Goal: Task Accomplishment & Management: Use online tool/utility

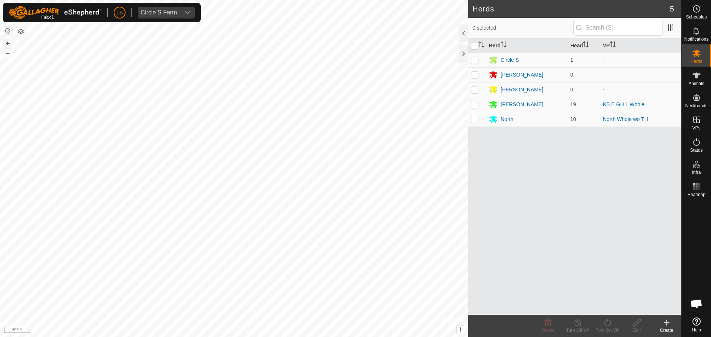
click at [7, 44] on button "+" at bounding box center [7, 43] width 9 height 9
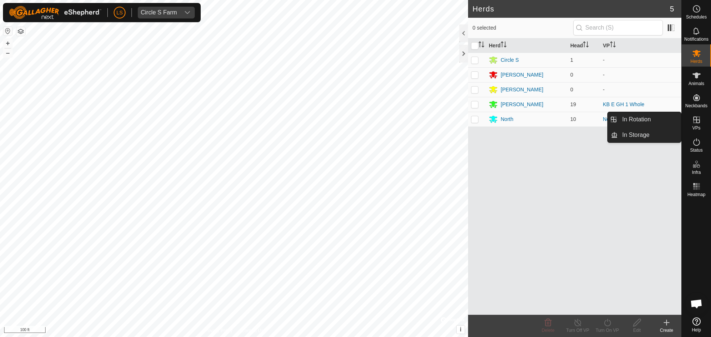
click at [700, 121] on icon at bounding box center [696, 120] width 9 height 9
click at [662, 121] on link "In Rotation" at bounding box center [649, 119] width 63 height 15
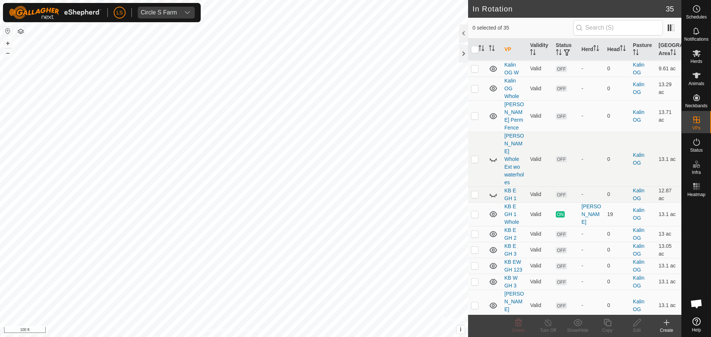
scroll to position [444, 0]
click at [476, 227] on td at bounding box center [477, 235] width 18 height 16
checkbox input "true"
click at [637, 326] on icon at bounding box center [636, 322] width 9 height 9
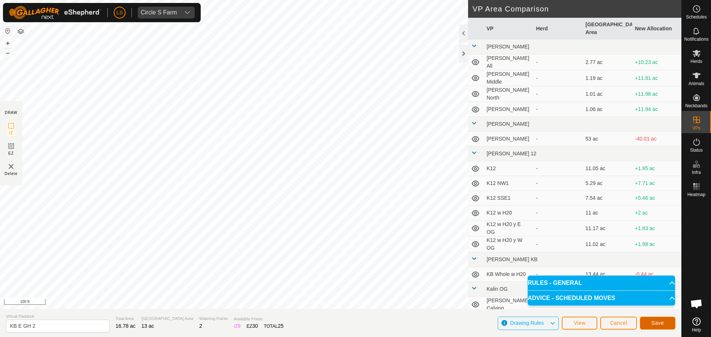
click at [654, 329] on button "Save" at bounding box center [658, 323] width 36 height 13
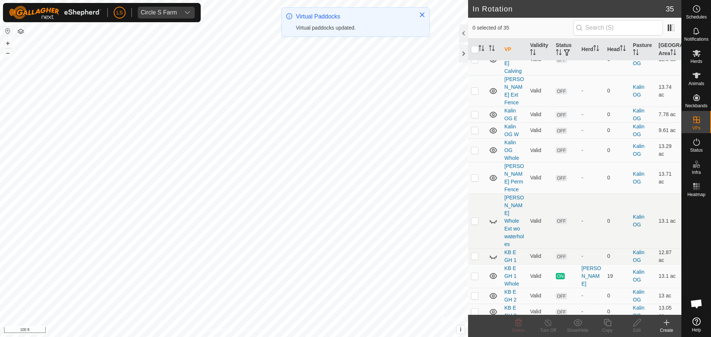
scroll to position [384, 0]
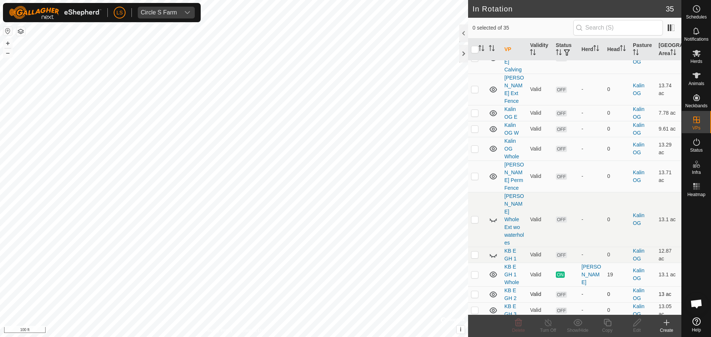
click at [475, 291] on p-checkbox at bounding box center [474, 294] width 7 height 6
checkbox input "true"
click at [640, 327] on icon at bounding box center [636, 322] width 9 height 9
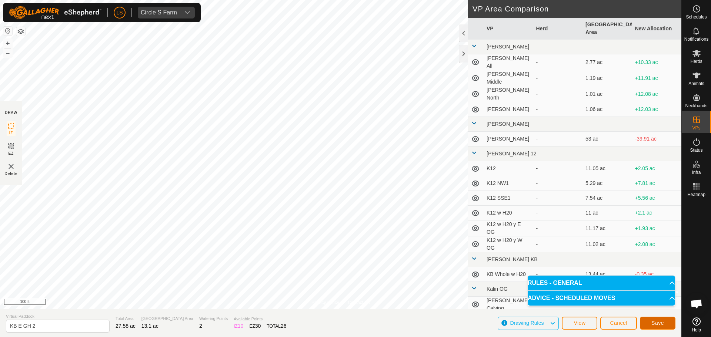
click at [654, 324] on span "Save" at bounding box center [657, 323] width 13 height 6
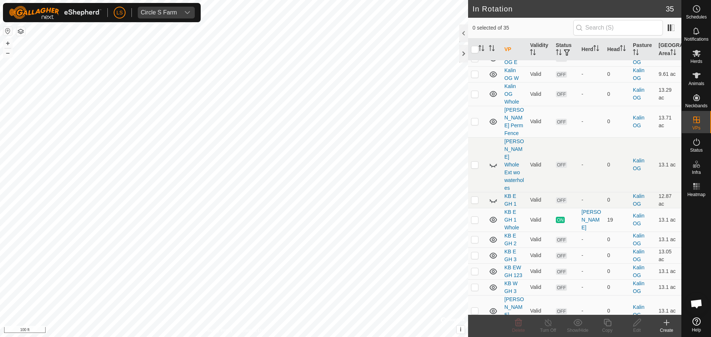
scroll to position [445, 0]
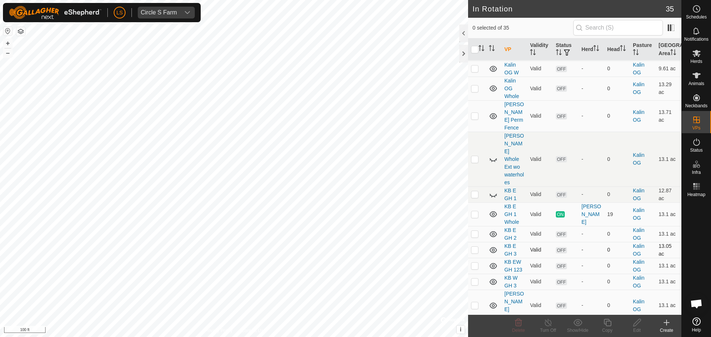
click at [474, 247] on p-checkbox at bounding box center [474, 250] width 7 height 6
checkbox input "true"
click at [475, 231] on p-checkbox at bounding box center [474, 234] width 7 height 6
checkbox input "true"
click at [475, 247] on p-checkbox at bounding box center [474, 250] width 7 height 6
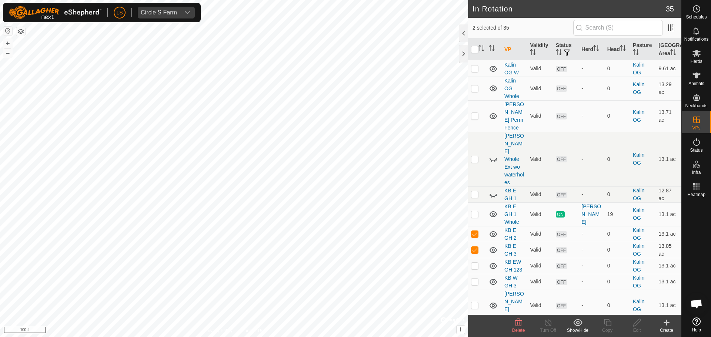
checkbox input "false"
click at [605, 325] on icon at bounding box center [607, 322] width 9 height 9
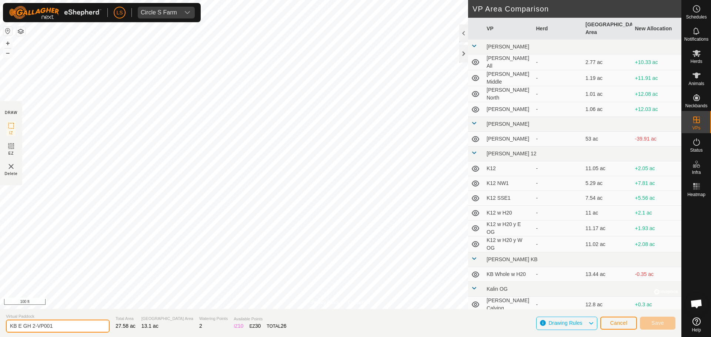
drag, startPoint x: 57, startPoint y: 328, endPoint x: 16, endPoint y: 332, distance: 41.0
click at [16, 332] on input "KB E GH 2-VP001" at bounding box center [58, 326] width 104 height 13
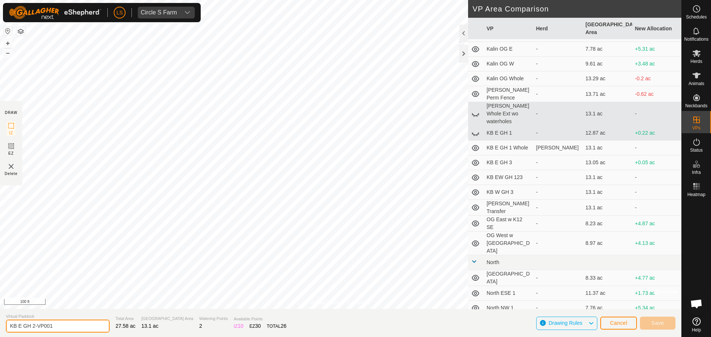
scroll to position [286, 0]
type input "KB E GH 24"
click at [662, 326] on span "Save" at bounding box center [657, 323] width 13 height 6
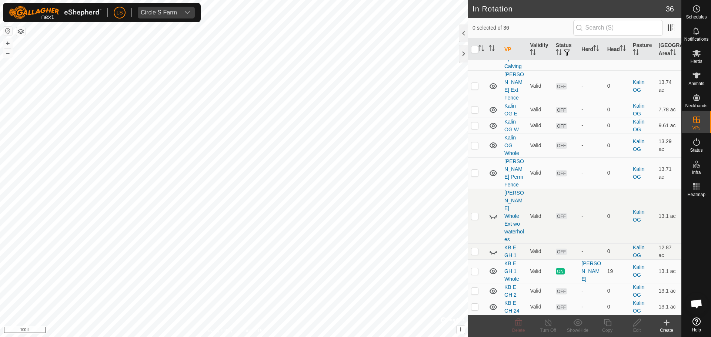
scroll to position [392, 0]
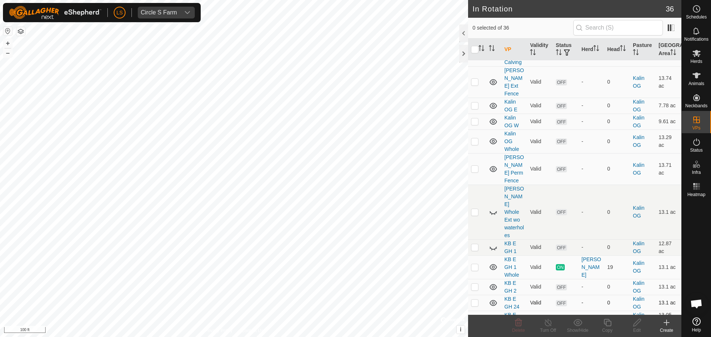
click at [476, 300] on p-checkbox at bounding box center [474, 303] width 7 height 6
checkbox input "true"
click at [634, 323] on div "LS Circle S Farm Schedules Notifications Herds Animals Neckbands VPs Status Inf…" at bounding box center [355, 168] width 711 height 337
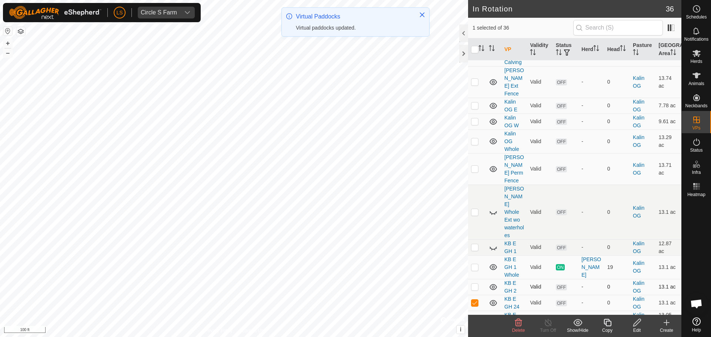
click at [521, 279] on td "KB E GH 2" at bounding box center [514, 287] width 26 height 16
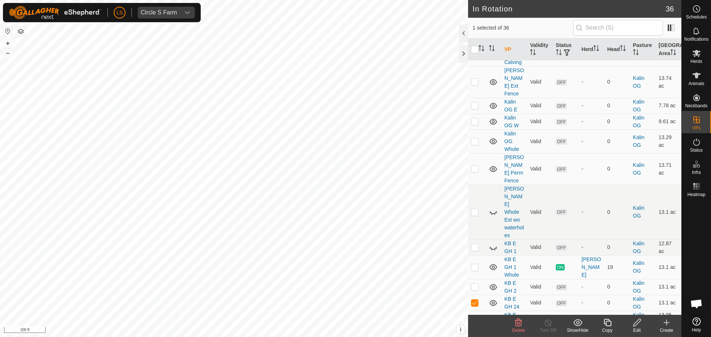
click at [609, 324] on icon at bounding box center [607, 322] width 9 height 9
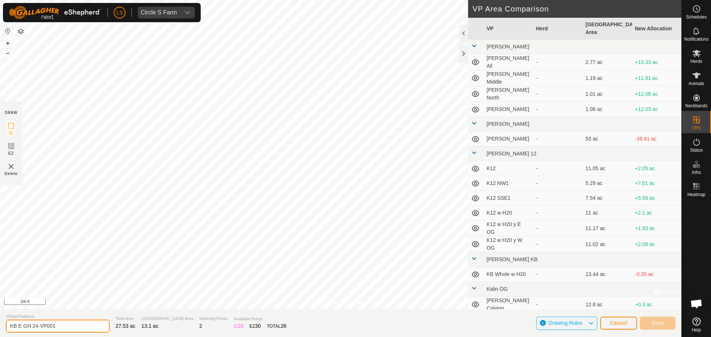
drag, startPoint x: 64, startPoint y: 329, endPoint x: 40, endPoint y: 331, distance: 24.5
click at [40, 331] on input "KB E GH 24-VP001" at bounding box center [58, 326] width 104 height 13
type input "KB E GH 27"
click at [647, 325] on button "Save" at bounding box center [658, 323] width 36 height 13
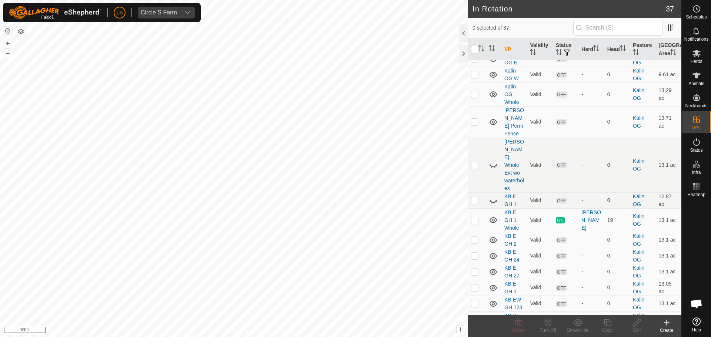
scroll to position [440, 0]
click at [472, 284] on p-checkbox at bounding box center [474, 287] width 7 height 6
checkbox input "false"
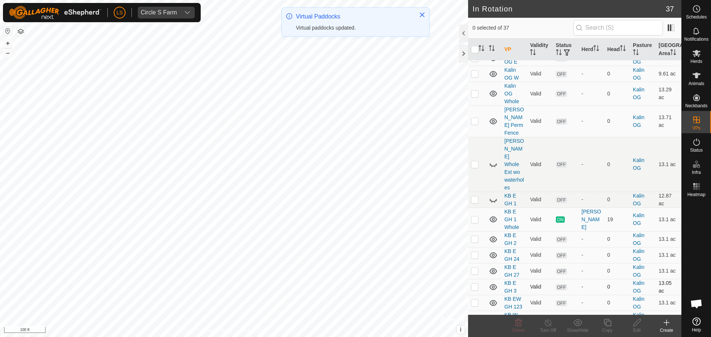
click at [475, 284] on p-checkbox at bounding box center [474, 287] width 7 height 6
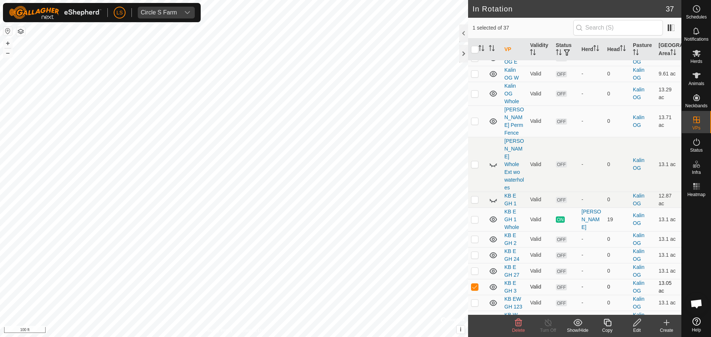
click at [475, 284] on p-checkbox at bounding box center [474, 287] width 7 height 6
checkbox input "false"
click at [476, 300] on p-checkbox at bounding box center [474, 303] width 7 height 6
checkbox input "false"
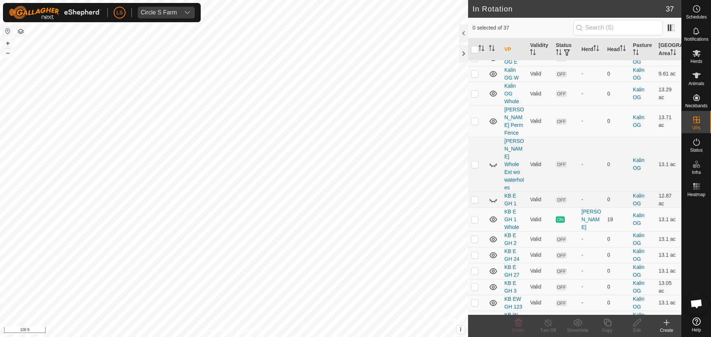
click at [474, 316] on p-checkbox at bounding box center [474, 319] width 7 height 6
checkbox input "true"
click at [609, 325] on icon at bounding box center [607, 322] width 9 height 9
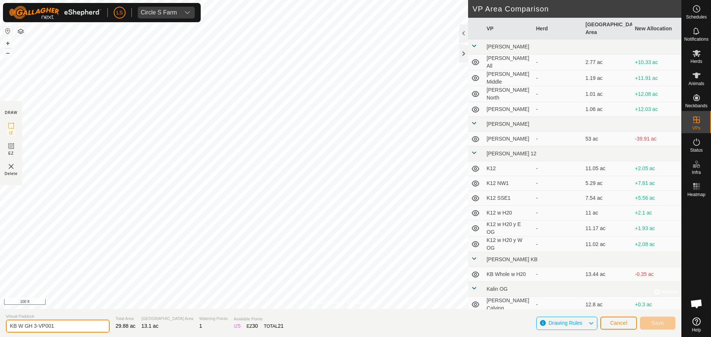
click at [50, 331] on input "KB W GH 3-VP001" at bounding box center [58, 326] width 104 height 13
click at [53, 330] on input "KB W GH 3-VP001" at bounding box center [58, 326] width 104 height 13
drag, startPoint x: 53, startPoint y: 330, endPoint x: 35, endPoint y: 330, distance: 18.2
click at [35, 330] on input "KB W GH 3-VP001" at bounding box center [58, 326] width 104 height 13
type input "KB W GH 235"
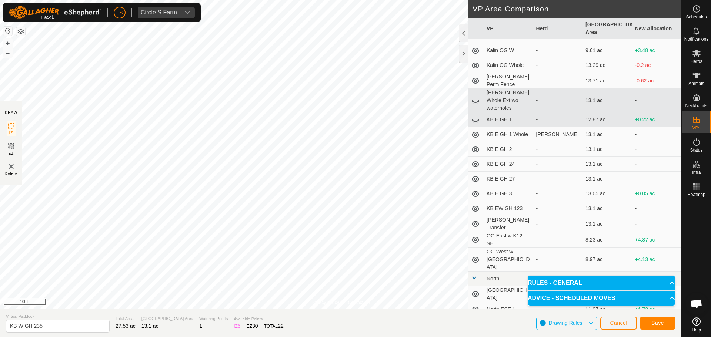
scroll to position [303, 0]
click at [478, 187] on icon at bounding box center [475, 191] width 9 height 9
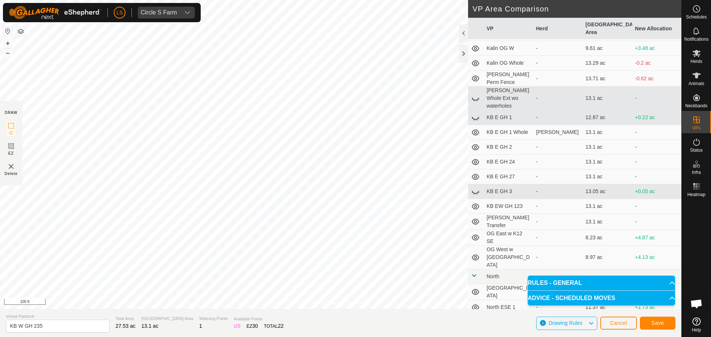
click at [478, 187] on icon at bounding box center [475, 191] width 9 height 9
click at [658, 322] on span "Save" at bounding box center [657, 323] width 13 height 6
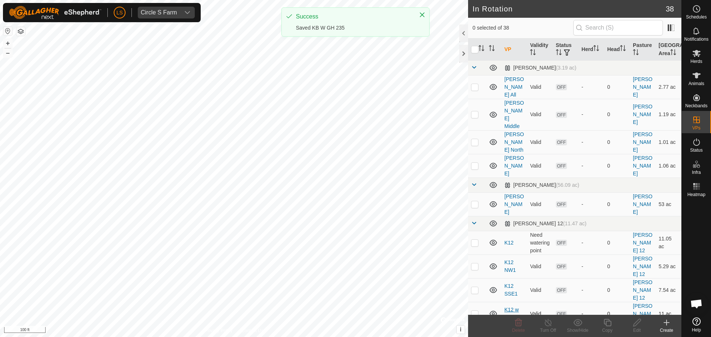
click at [505, 245] on div "In Rotation 38 0 selected of 38 VP Validity Status Herd Head Pasture Grazing Ar…" at bounding box center [340, 168] width 681 height 337
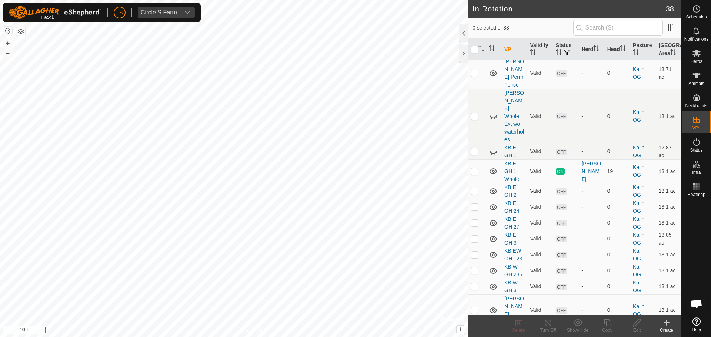
scroll to position [487, 0]
click at [476, 268] on p-checkbox at bounding box center [474, 271] width 7 height 6
checkbox input "true"
click at [635, 325] on icon at bounding box center [636, 322] width 9 height 9
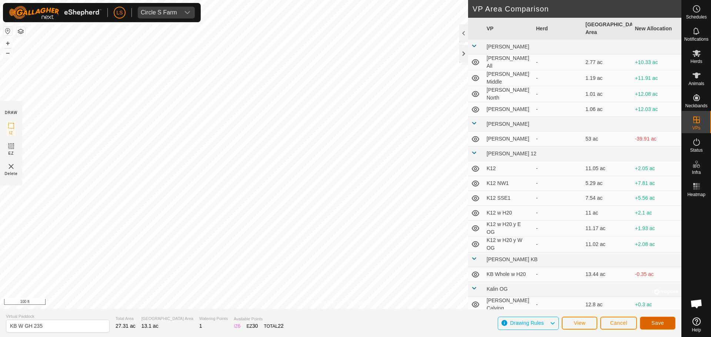
click at [664, 325] on button "Save" at bounding box center [658, 323] width 36 height 13
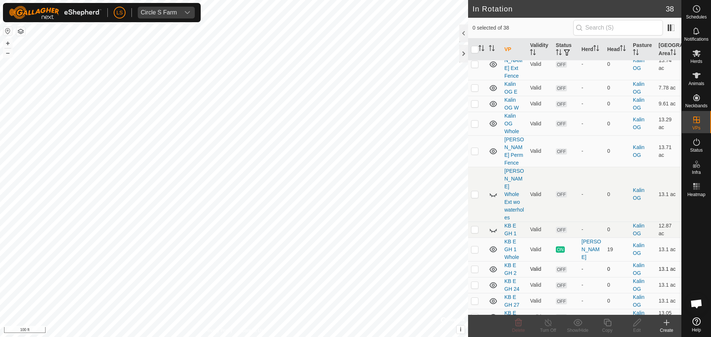
scroll to position [410, 0]
click at [476, 266] on p-checkbox at bounding box center [474, 269] width 7 height 6
checkbox input "true"
click at [475, 282] on p-checkbox at bounding box center [474, 285] width 7 height 6
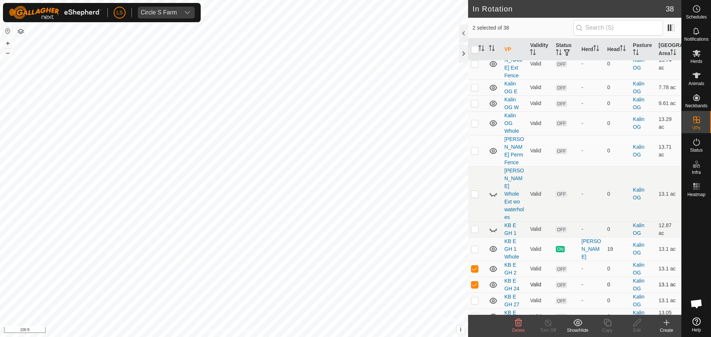
checkbox input "false"
click at [475, 266] on p-checkbox at bounding box center [474, 269] width 7 height 6
checkbox input "false"
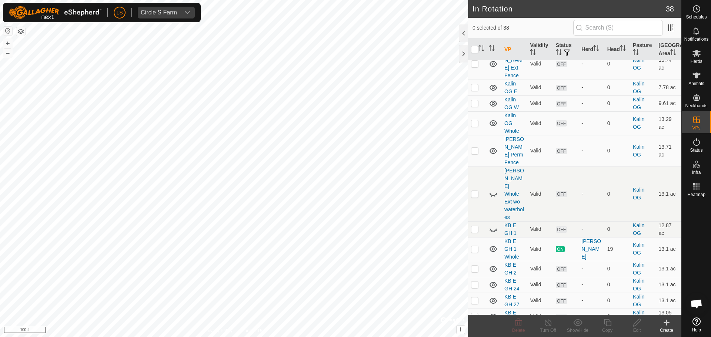
click at [474, 282] on p-checkbox at bounding box center [474, 285] width 7 height 6
checkbox input "true"
click at [474, 298] on p-checkbox at bounding box center [474, 301] width 7 height 6
checkbox input "true"
click at [475, 314] on p-checkbox at bounding box center [474, 317] width 7 height 6
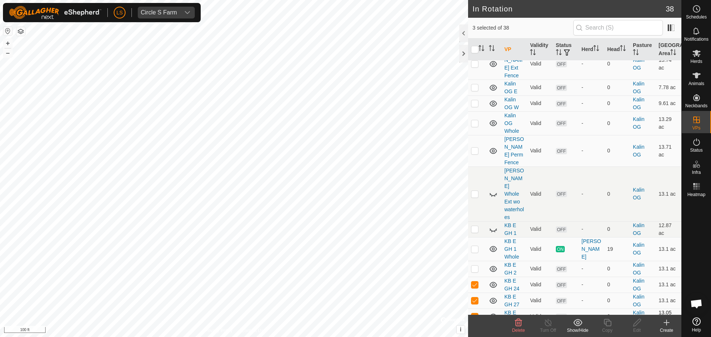
click at [475, 314] on p-checkbox at bounding box center [474, 317] width 7 height 6
checkbox input "false"
click at [474, 282] on p-tablecheckbox at bounding box center [474, 285] width 7 height 6
checkbox input "false"
click at [639, 329] on div "Edit" at bounding box center [637, 330] width 30 height 7
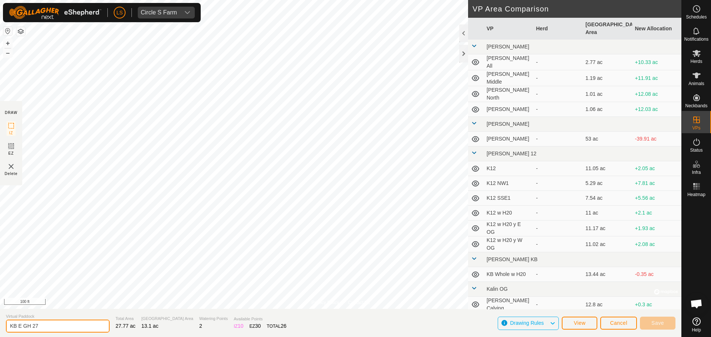
click at [46, 323] on input "KB E GH 27" at bounding box center [58, 326] width 104 height 13
type input "KB E GH 29"
click at [651, 322] on button "Save" at bounding box center [658, 323] width 36 height 13
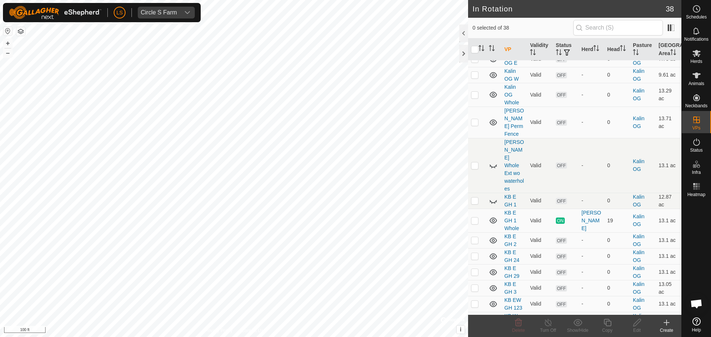
scroll to position [438, 0]
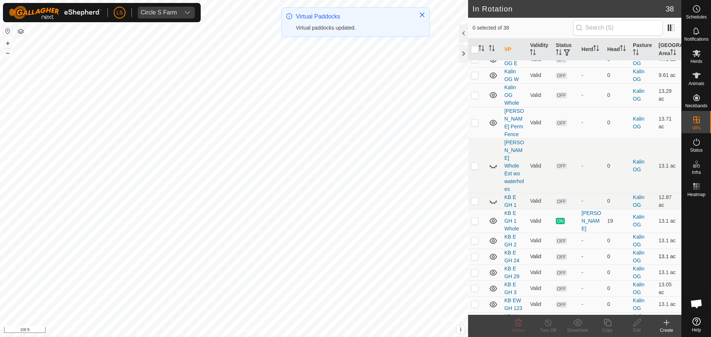
click at [475, 254] on p-checkbox at bounding box center [474, 257] width 7 height 6
checkbox input "true"
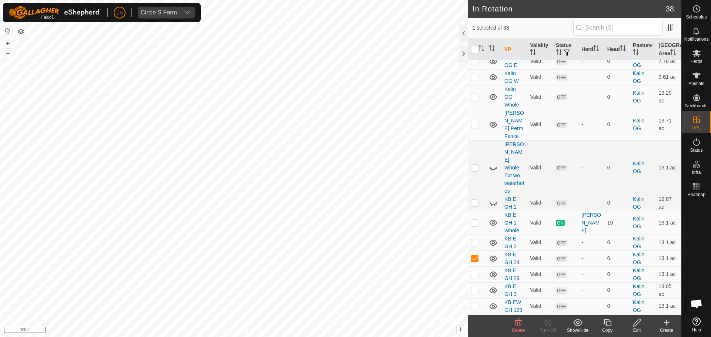
scroll to position [435, 0]
click at [477, 272] on p-checkbox at bounding box center [474, 275] width 7 height 6
checkbox input "false"
click at [475, 256] on p-checkbox at bounding box center [474, 259] width 7 height 6
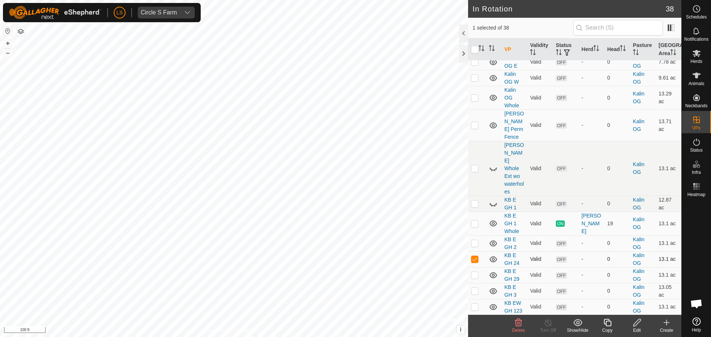
checkbox input "false"
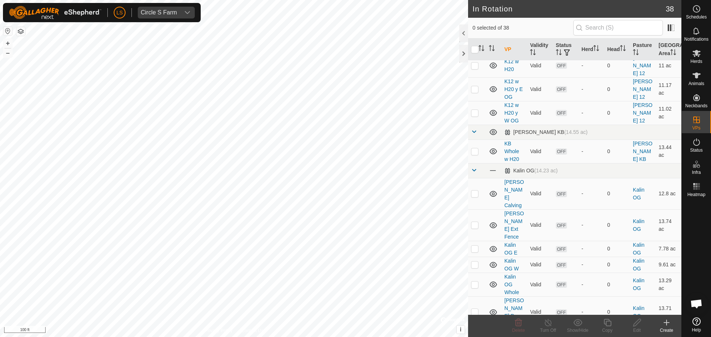
scroll to position [248, 0]
click at [473, 140] on td at bounding box center [477, 152] width 18 height 24
checkbox input "false"
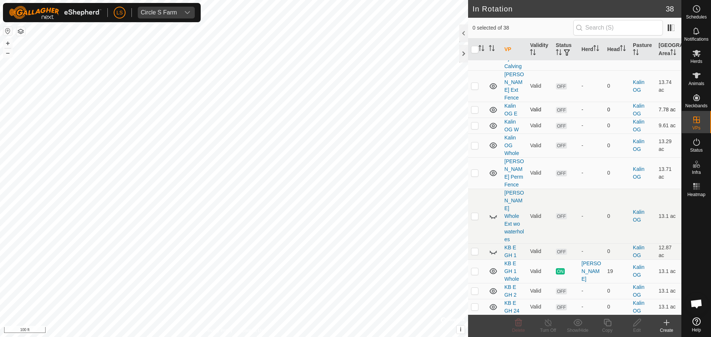
scroll to position [388, 0]
click at [474, 248] on p-tablecheckbox at bounding box center [474, 251] width 7 height 6
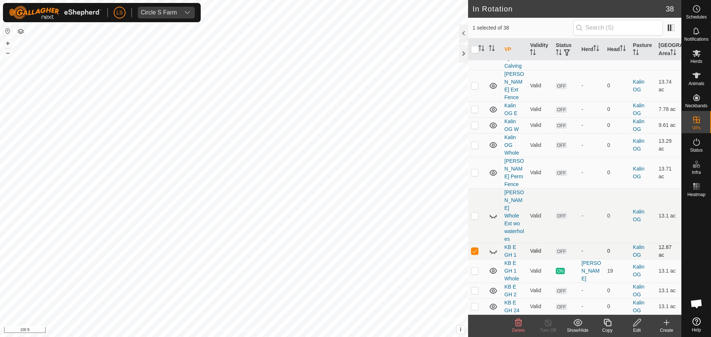
checkbox input "false"
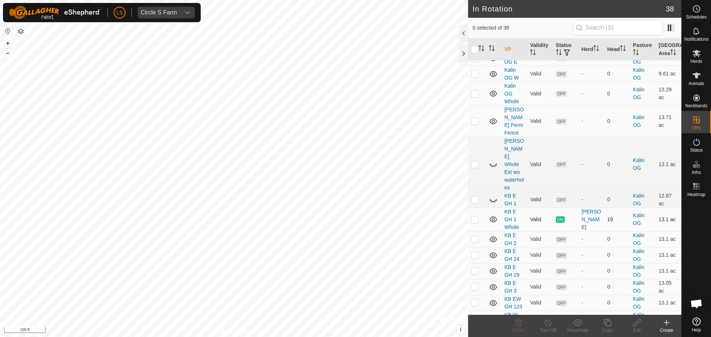
scroll to position [440, 0]
click at [474, 236] on p-checkbox at bounding box center [474, 239] width 7 height 6
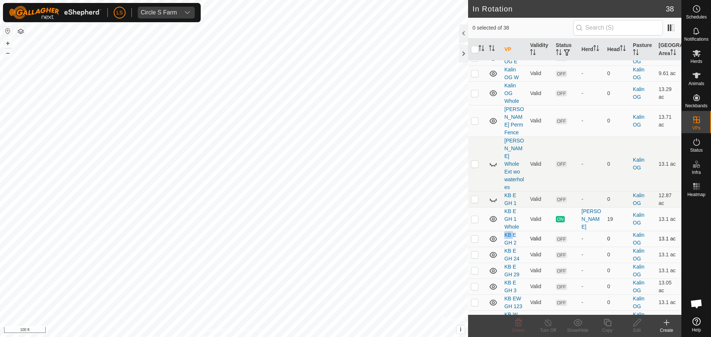
click at [474, 236] on p-checkbox at bounding box center [474, 239] width 7 height 6
checkbox input "false"
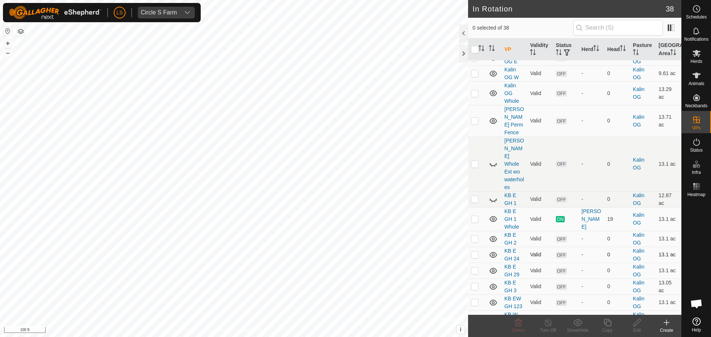
click at [479, 247] on td at bounding box center [477, 255] width 18 height 16
checkbox input "false"
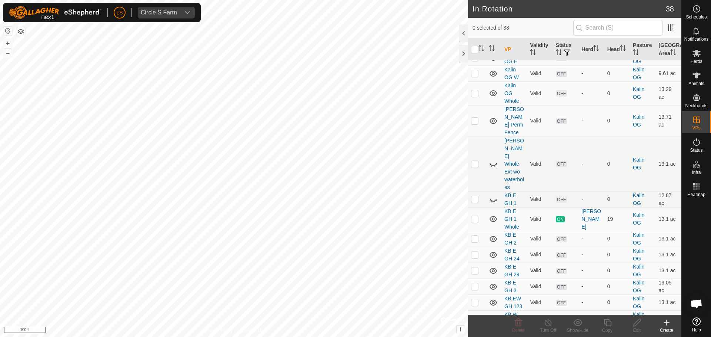
click at [471, 268] on p-checkbox at bounding box center [474, 271] width 7 height 6
checkbox input "false"
click at [478, 247] on td at bounding box center [477, 255] width 18 height 16
click at [476, 252] on p-checkbox at bounding box center [474, 255] width 7 height 6
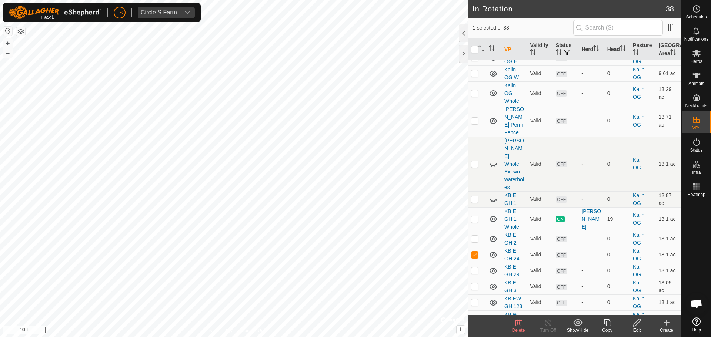
checkbox input "false"
click at [474, 263] on td at bounding box center [477, 271] width 18 height 16
checkbox input "false"
click at [474, 252] on p-checkbox at bounding box center [474, 255] width 7 height 6
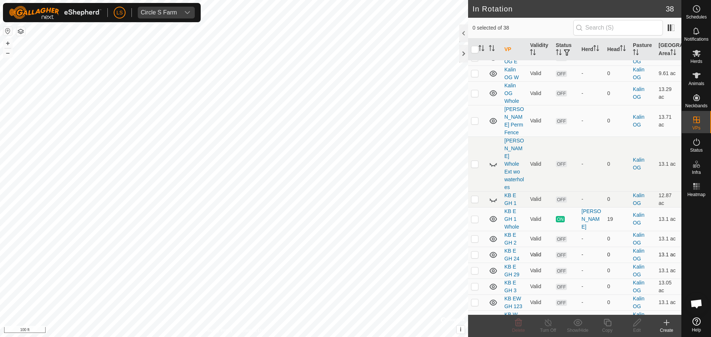
checkbox input "true"
click at [609, 323] on icon at bounding box center [607, 322] width 9 height 9
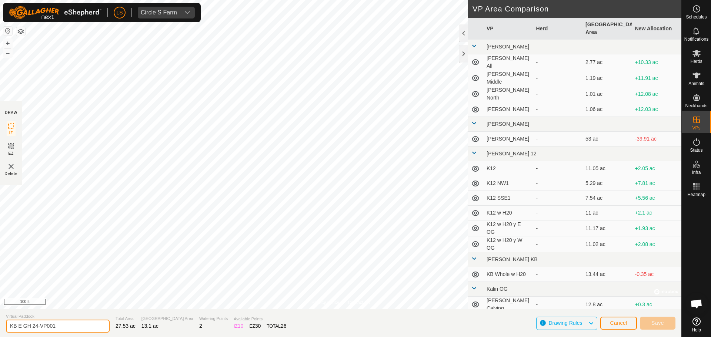
click at [47, 326] on input "KB E GH 24-VP001" at bounding box center [58, 326] width 104 height 13
drag, startPoint x: 64, startPoint y: 323, endPoint x: 35, endPoint y: 326, distance: 29.4
click at [35, 326] on input "KB E GH 24-VP001" at bounding box center [58, 326] width 104 height 13
type input "KB E GH 26"
click at [650, 319] on button "Save" at bounding box center [658, 323] width 36 height 13
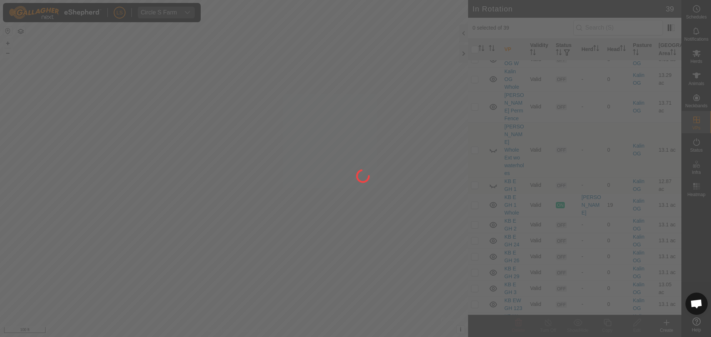
scroll to position [454, 0]
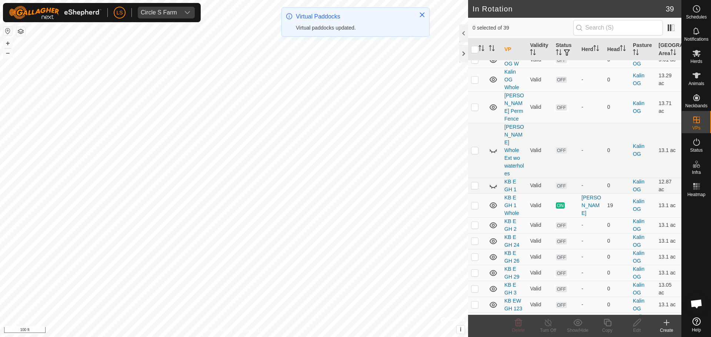
click at [474, 318] on p-checkbox at bounding box center [474, 321] width 7 height 6
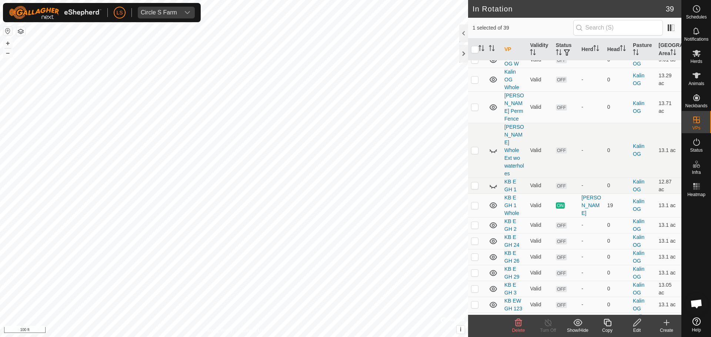
click at [474, 318] on p-checkbox at bounding box center [474, 321] width 7 height 6
checkbox input "false"
click at [475, 270] on p-checkbox at bounding box center [474, 273] width 7 height 6
checkbox input "true"
click at [473, 254] on p-checkbox at bounding box center [474, 257] width 7 height 6
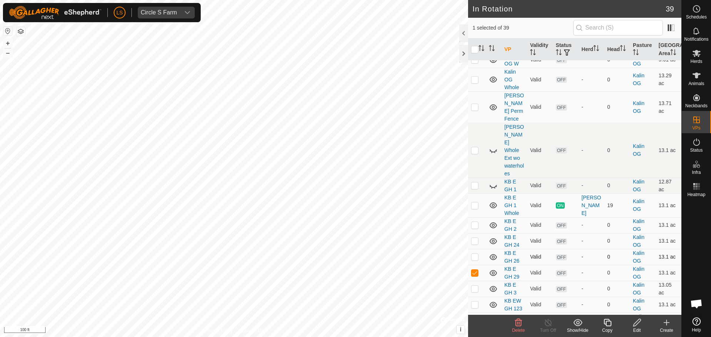
checkbox input "true"
click at [473, 238] on p-checkbox at bounding box center [474, 241] width 7 height 6
checkbox input "true"
click at [473, 254] on p-checkbox at bounding box center [474, 257] width 7 height 6
checkbox input "false"
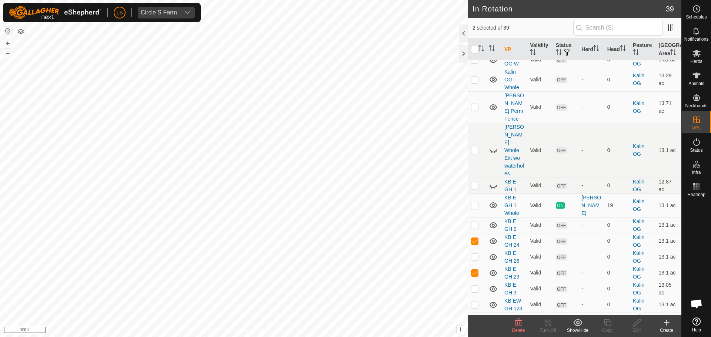
click at [475, 270] on p-checkbox at bounding box center [474, 273] width 7 height 6
checkbox input "false"
click at [637, 326] on icon at bounding box center [636, 322] width 9 height 9
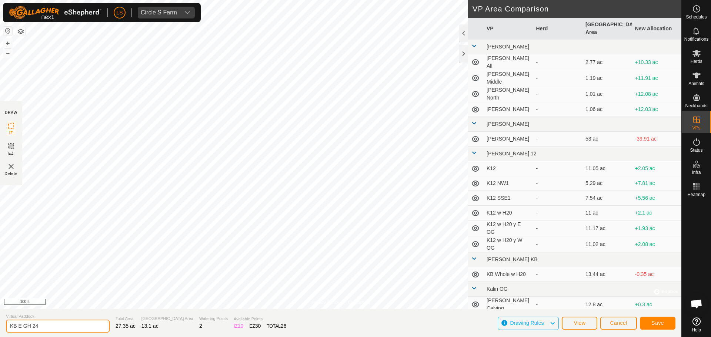
click at [65, 322] on input "KB E GH 24" at bounding box center [58, 326] width 104 height 13
click at [655, 322] on span "Save" at bounding box center [657, 323] width 13 height 6
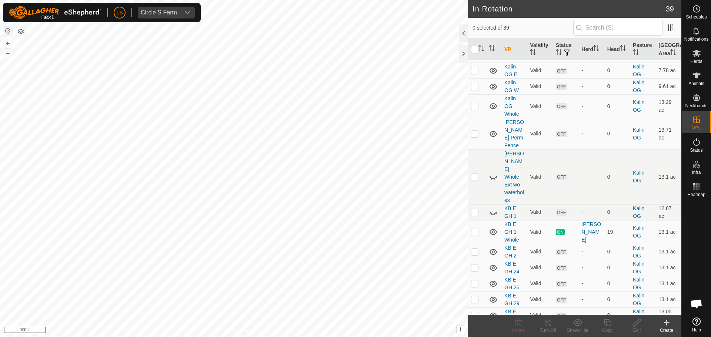
scroll to position [428, 0]
click at [476, 264] on p-checkbox at bounding box center [474, 267] width 7 height 6
checkbox input "true"
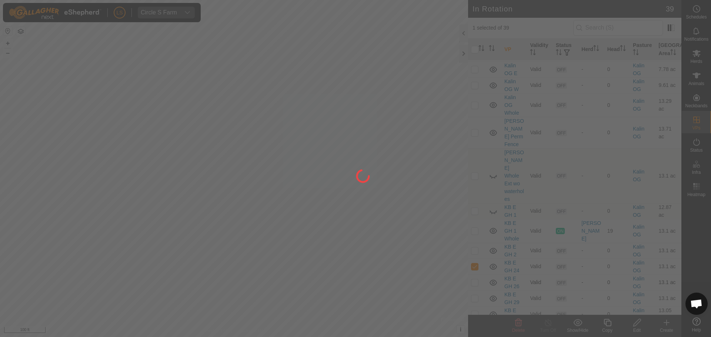
click at [473, 166] on div at bounding box center [355, 168] width 711 height 337
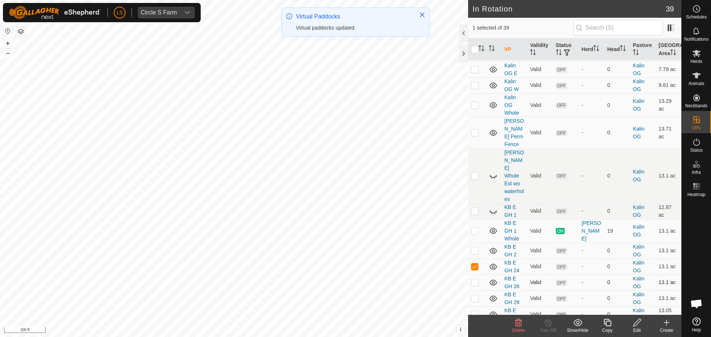
click at [473, 280] on p-checkbox at bounding box center [474, 283] width 7 height 6
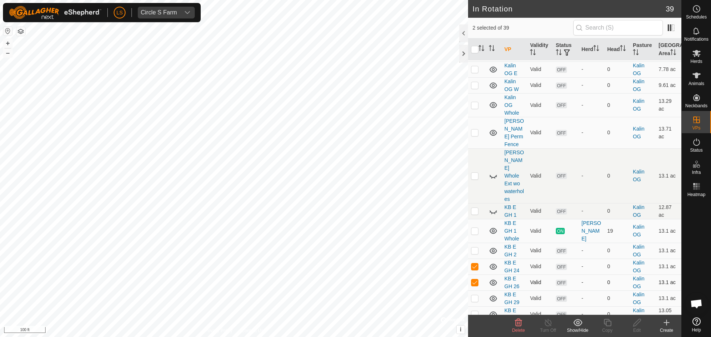
click at [473, 280] on p-checkbox at bounding box center [474, 283] width 7 height 6
checkbox input "false"
click at [475, 295] on p-checkbox at bounding box center [474, 298] width 7 height 6
checkbox input "false"
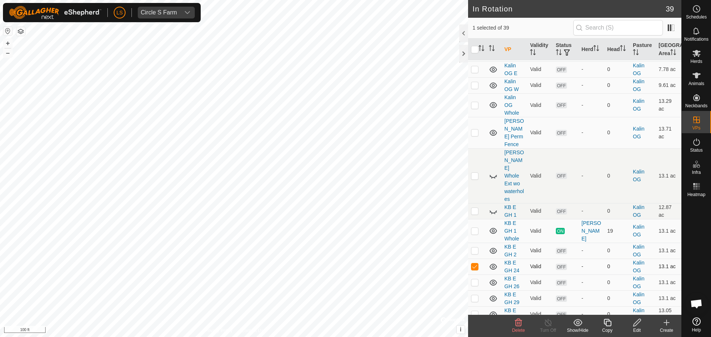
click at [473, 259] on td at bounding box center [477, 267] width 18 height 16
checkbox input "false"
click at [473, 280] on p-checkbox at bounding box center [474, 283] width 7 height 6
checkbox input "true"
click at [637, 323] on icon at bounding box center [636, 322] width 9 height 9
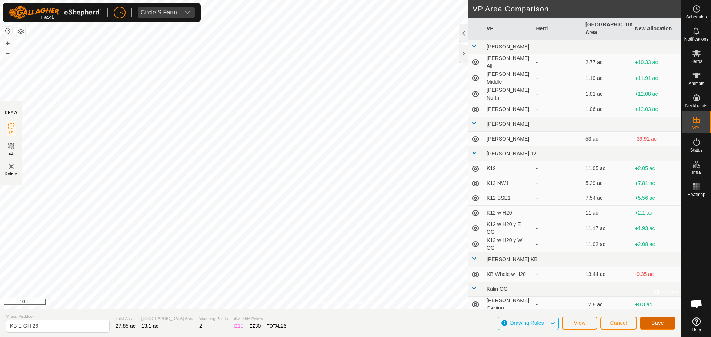
click at [659, 323] on span "Save" at bounding box center [657, 323] width 13 height 6
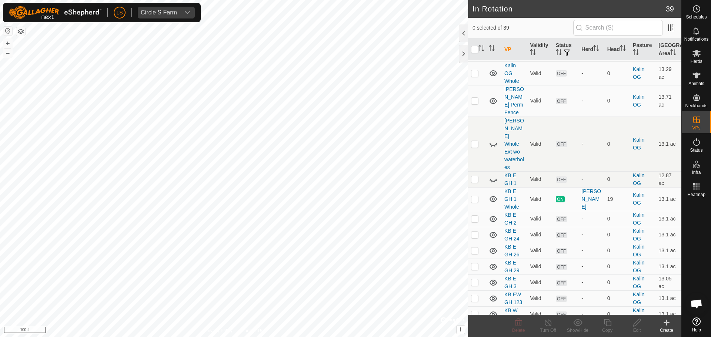
scroll to position [461, 0]
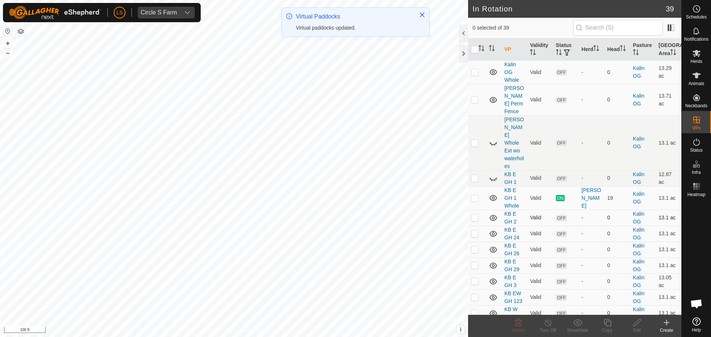
click at [475, 215] on p-checkbox at bounding box center [474, 218] width 7 height 6
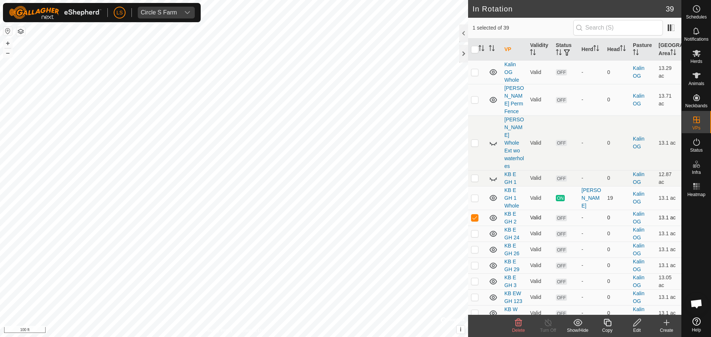
click at [475, 215] on p-checkbox at bounding box center [474, 218] width 7 height 6
checkbox input "false"
click at [492, 214] on icon at bounding box center [493, 218] width 9 height 9
click at [475, 231] on p-tablecheckbox at bounding box center [474, 234] width 7 height 6
checkbox input "true"
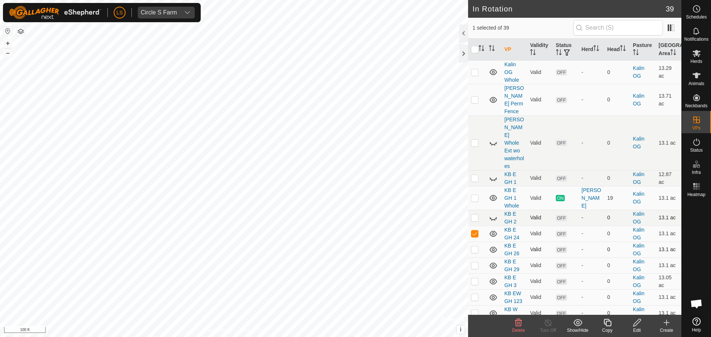
click at [475, 242] on td at bounding box center [477, 250] width 18 height 16
checkbox input "true"
click at [474, 263] on p-checkbox at bounding box center [474, 266] width 7 height 6
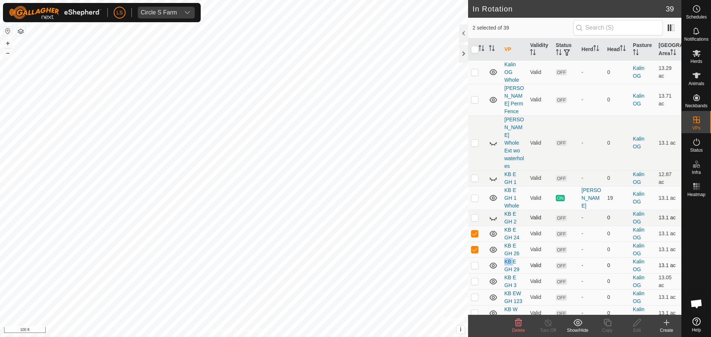
checkbox input "true"
click at [475, 247] on p-checkbox at bounding box center [474, 250] width 7 height 6
checkbox input "false"
click at [475, 258] on td at bounding box center [477, 266] width 18 height 16
checkbox input "false"
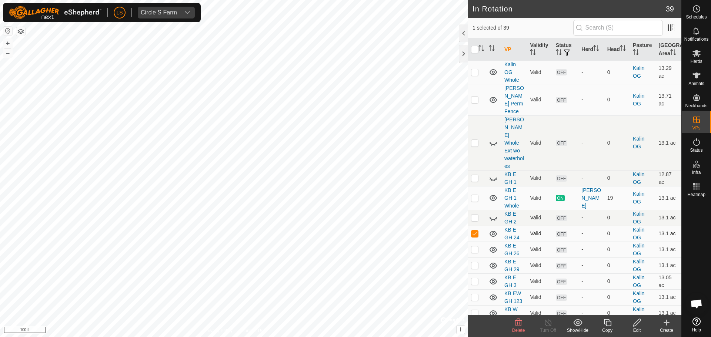
click at [477, 231] on p-checkbox at bounding box center [474, 234] width 7 height 6
checkbox input "false"
click at [473, 310] on p-checkbox at bounding box center [474, 313] width 7 height 6
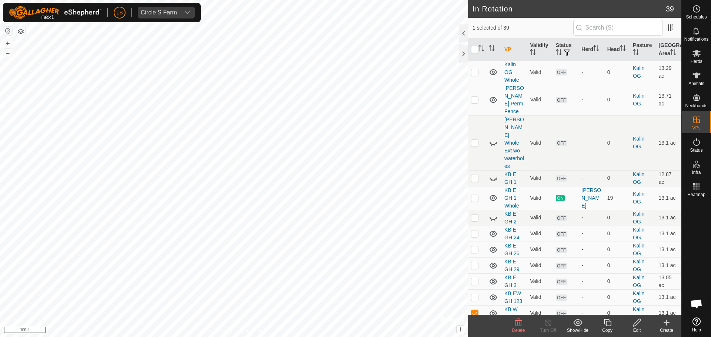
click at [472, 310] on p-checkbox at bounding box center [474, 313] width 7 height 6
checkbox input "false"
click at [476, 231] on p-checkbox at bounding box center [474, 234] width 7 height 6
click at [475, 231] on p-checkbox at bounding box center [474, 234] width 7 height 6
checkbox input "false"
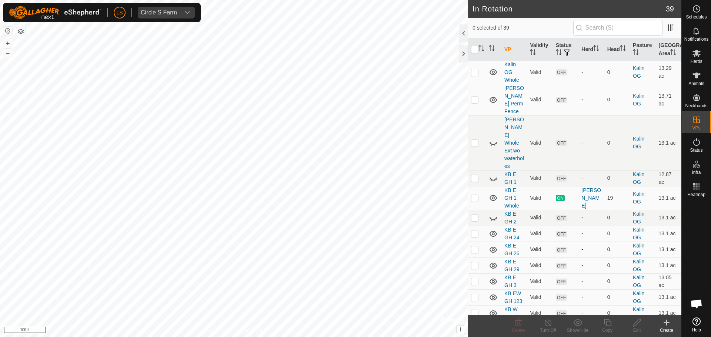
click at [474, 247] on p-checkbox at bounding box center [474, 250] width 7 height 6
checkbox input "false"
click at [474, 263] on p-checkbox at bounding box center [474, 266] width 7 height 6
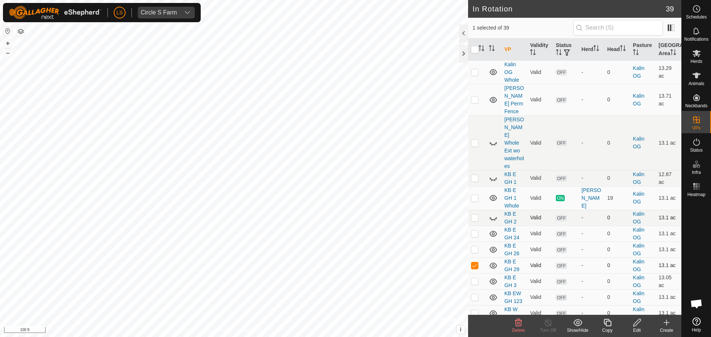
checkbox input "false"
click at [474, 294] on p-checkbox at bounding box center [474, 297] width 7 height 6
checkbox input "false"
click at [474, 310] on p-checkbox at bounding box center [474, 313] width 7 height 6
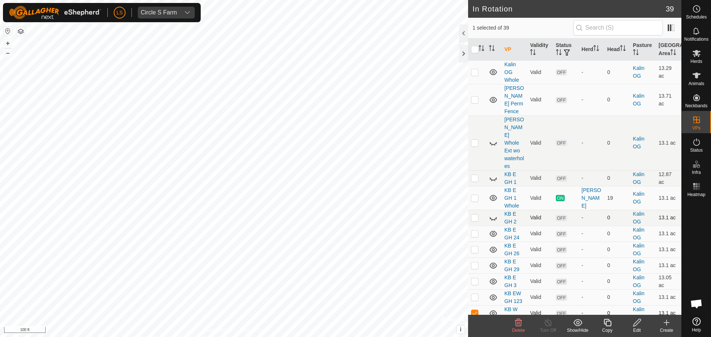
click at [474, 310] on p-checkbox at bounding box center [474, 313] width 7 height 6
checkbox input "false"
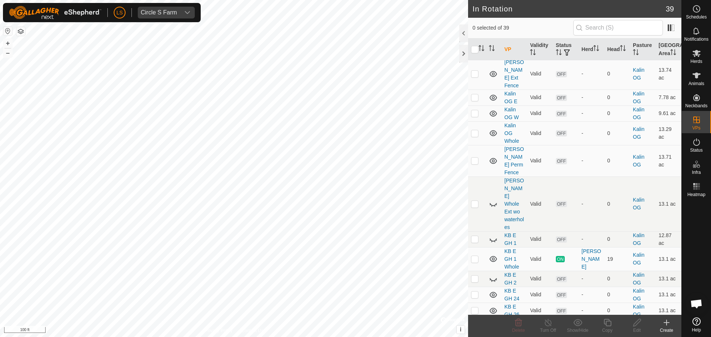
scroll to position [400, 0]
click at [474, 291] on p-checkbox at bounding box center [474, 294] width 7 height 6
checkbox input "false"
click at [697, 59] on span "Herds" at bounding box center [696, 61] width 12 height 4
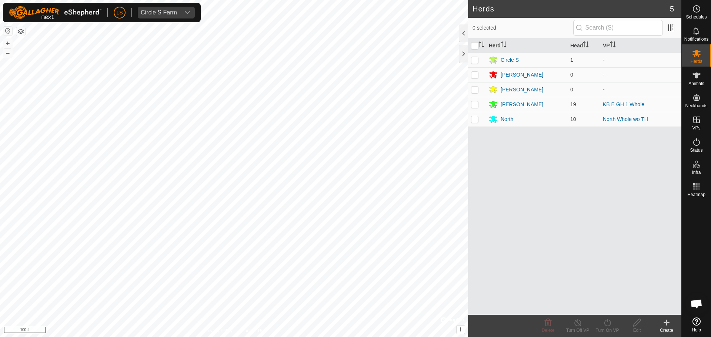
click at [474, 106] on p-checkbox at bounding box center [474, 104] width 7 height 6
checkbox input "true"
click at [605, 329] on div "Turn On VP" at bounding box center [607, 330] width 30 height 7
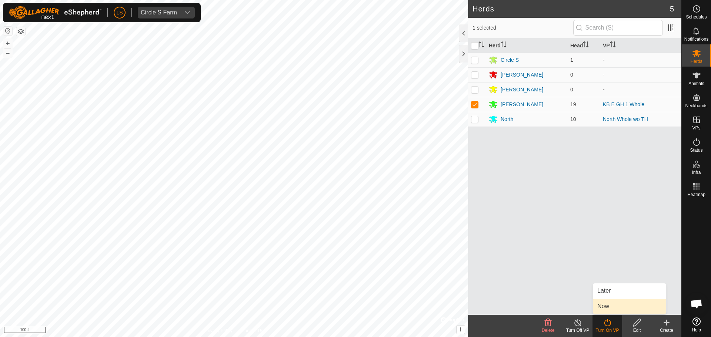
click at [617, 304] on link "Now" at bounding box center [629, 306] width 73 height 15
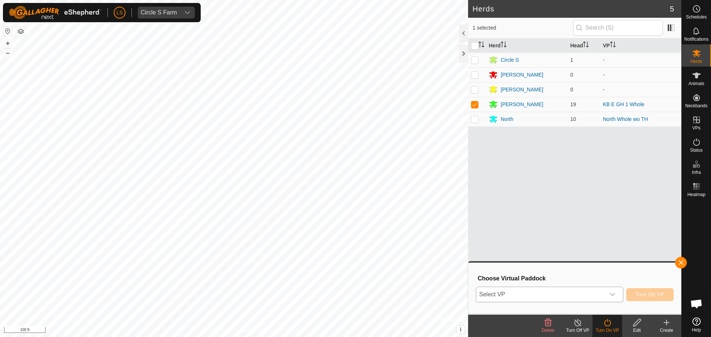
click at [617, 294] on div "dropdown trigger" at bounding box center [612, 294] width 15 height 15
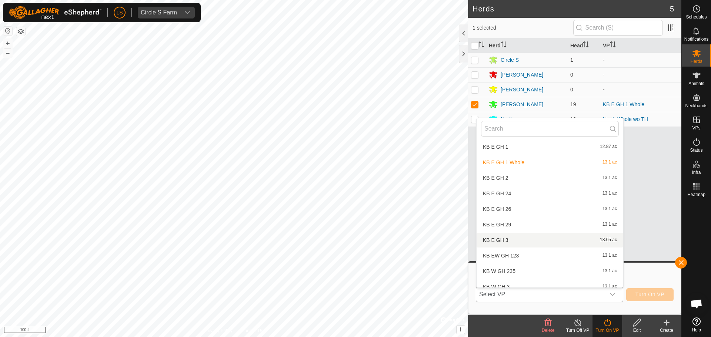
scroll to position [381, 0]
click at [522, 191] on li "KB E GH 24 13.1 ac" at bounding box center [550, 193] width 147 height 15
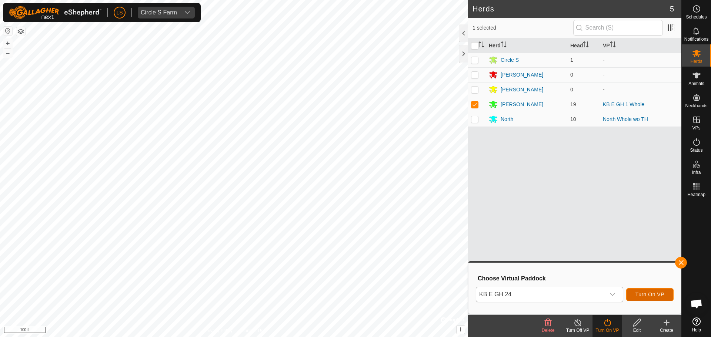
click at [636, 293] on span "Turn On VP" at bounding box center [649, 295] width 29 height 6
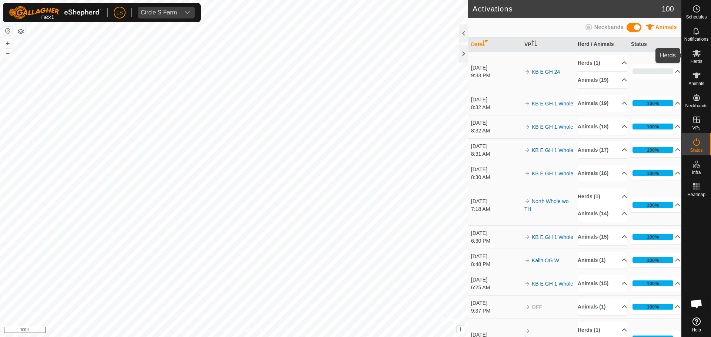
click at [692, 58] on es-mob-svg-icon at bounding box center [696, 53] width 13 height 12
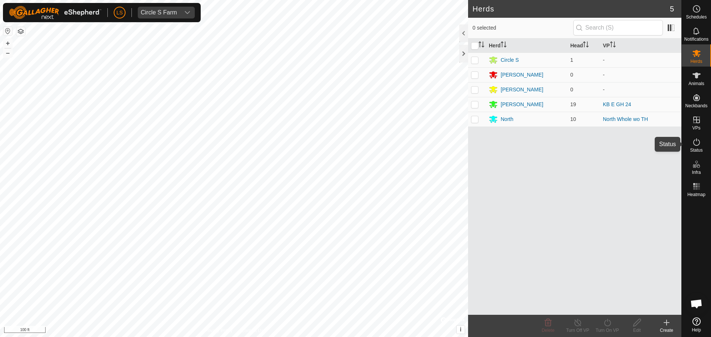
click at [686, 138] on div "Status" at bounding box center [696, 144] width 29 height 22
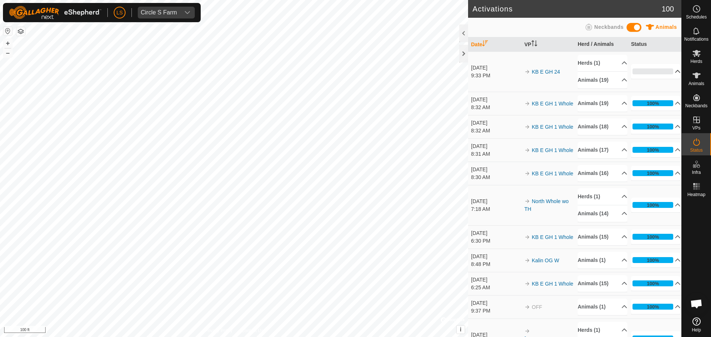
click at [664, 71] on p-accordion-header "0%" at bounding box center [656, 71] width 50 height 15
click at [664, 76] on p-accordion-header "0%" at bounding box center [656, 71] width 50 height 15
